Goal: Check status: Check status

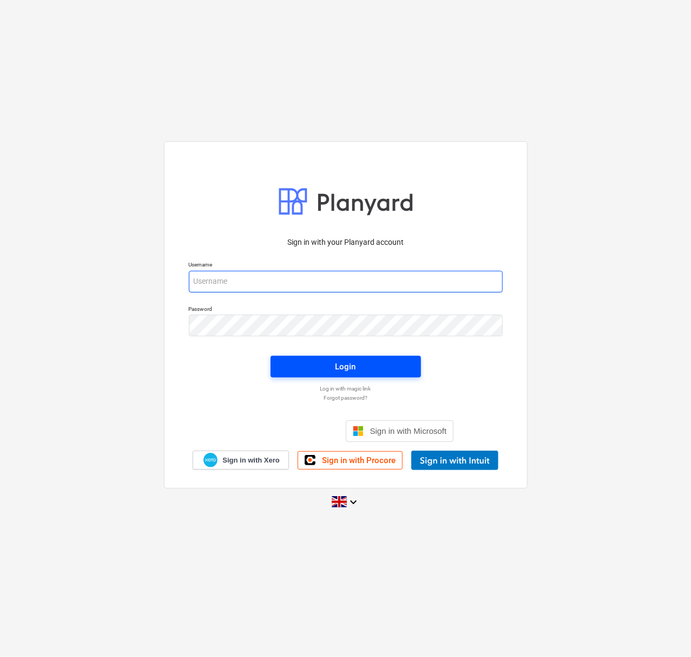
type input "[PERSON_NAME][EMAIL_ADDRESS][PERSON_NAME][DOMAIN_NAME]"
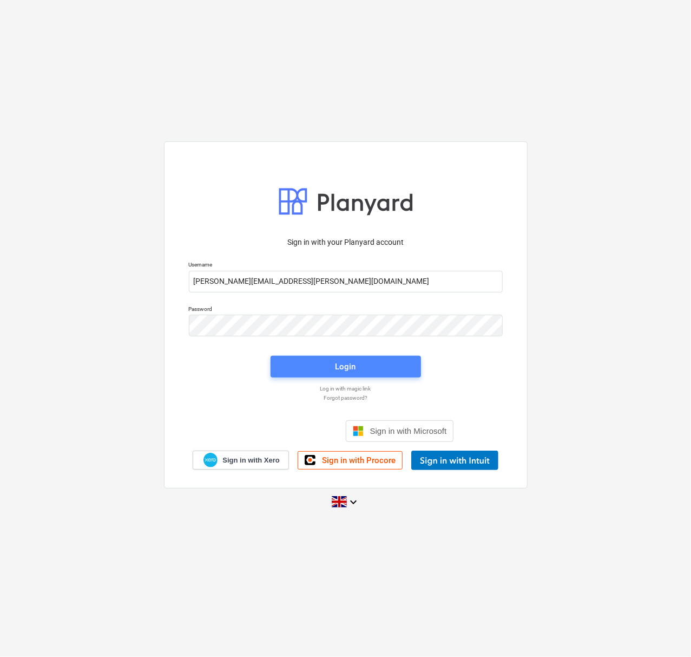
click at [361, 371] on span "Login" at bounding box center [346, 366] width 125 height 14
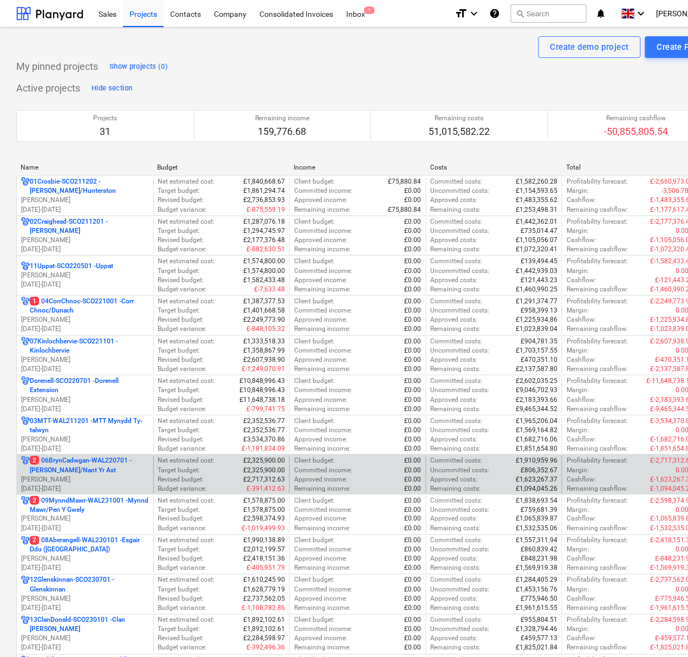
click at [65, 466] on p "2 06BrynCadwgan-WAL220701 - [PERSON_NAME]/Nant Yr Ast" at bounding box center [89, 465] width 119 height 18
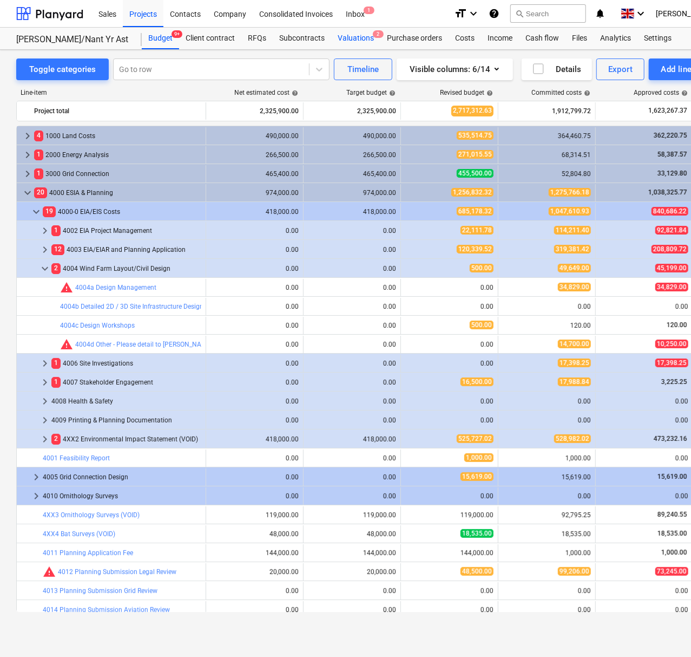
click at [337, 46] on div "Valuations 2" at bounding box center [355, 39] width 49 height 22
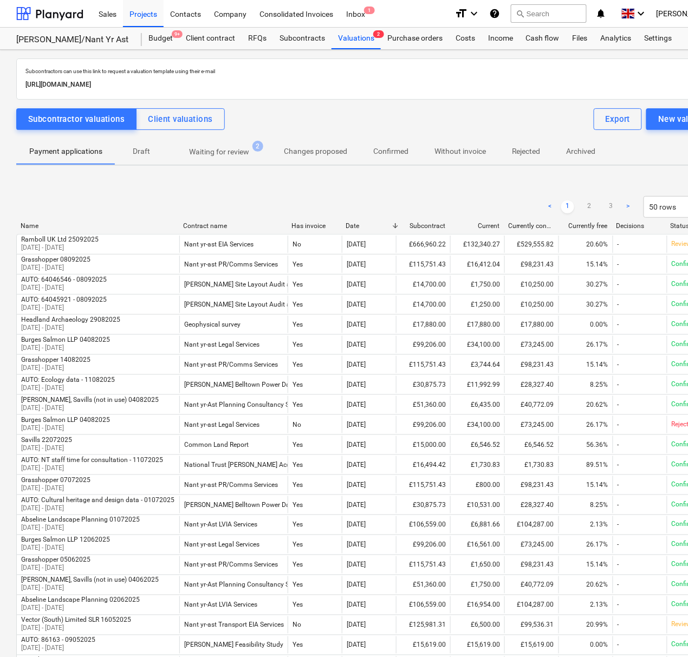
click at [245, 142] on span "Waiting for review 2" at bounding box center [218, 151] width 103 height 19
